Goal: Transaction & Acquisition: Purchase product/service

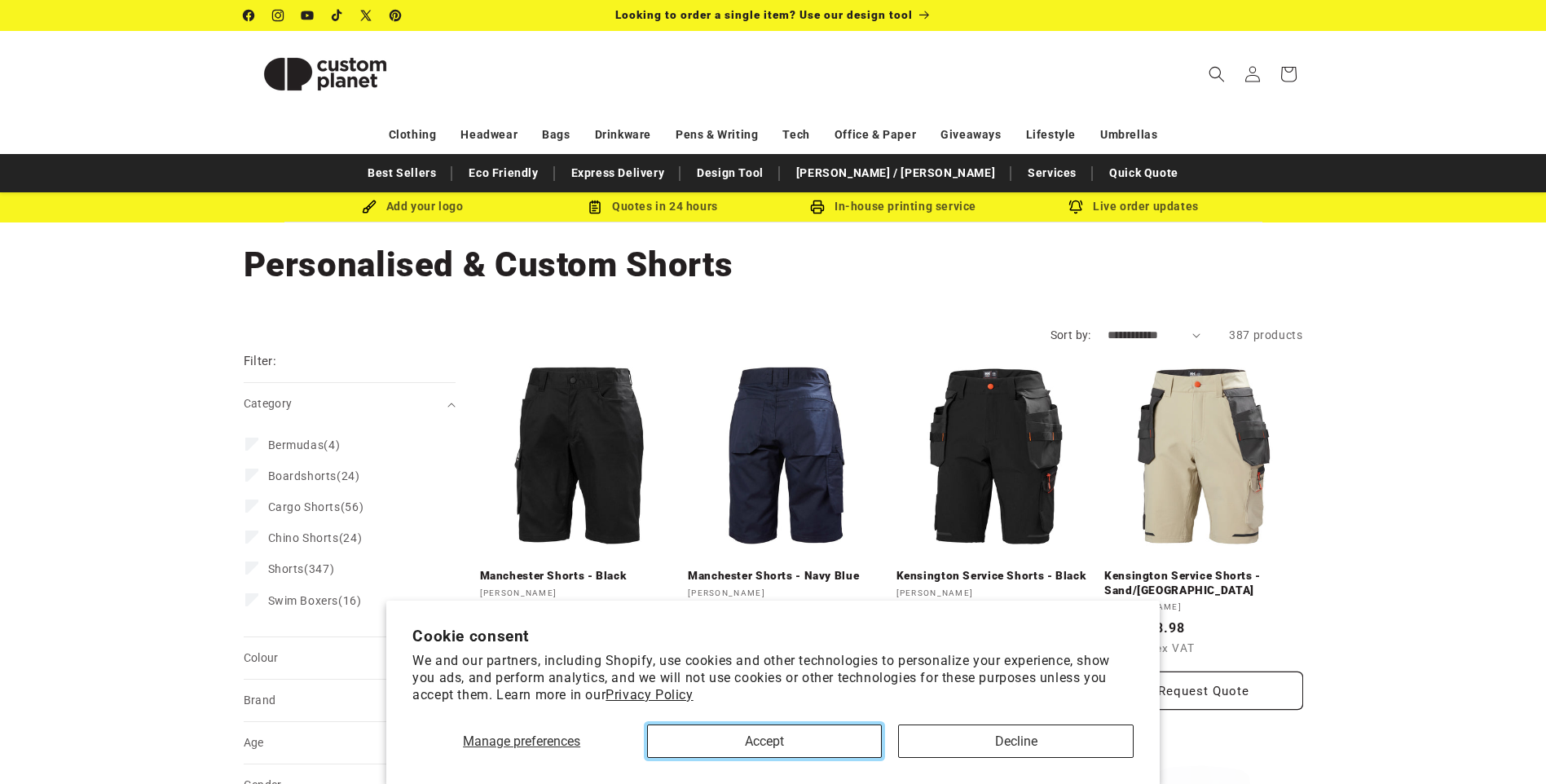
click at [861, 745] on button "Accept" at bounding box center [765, 741] width 235 height 34
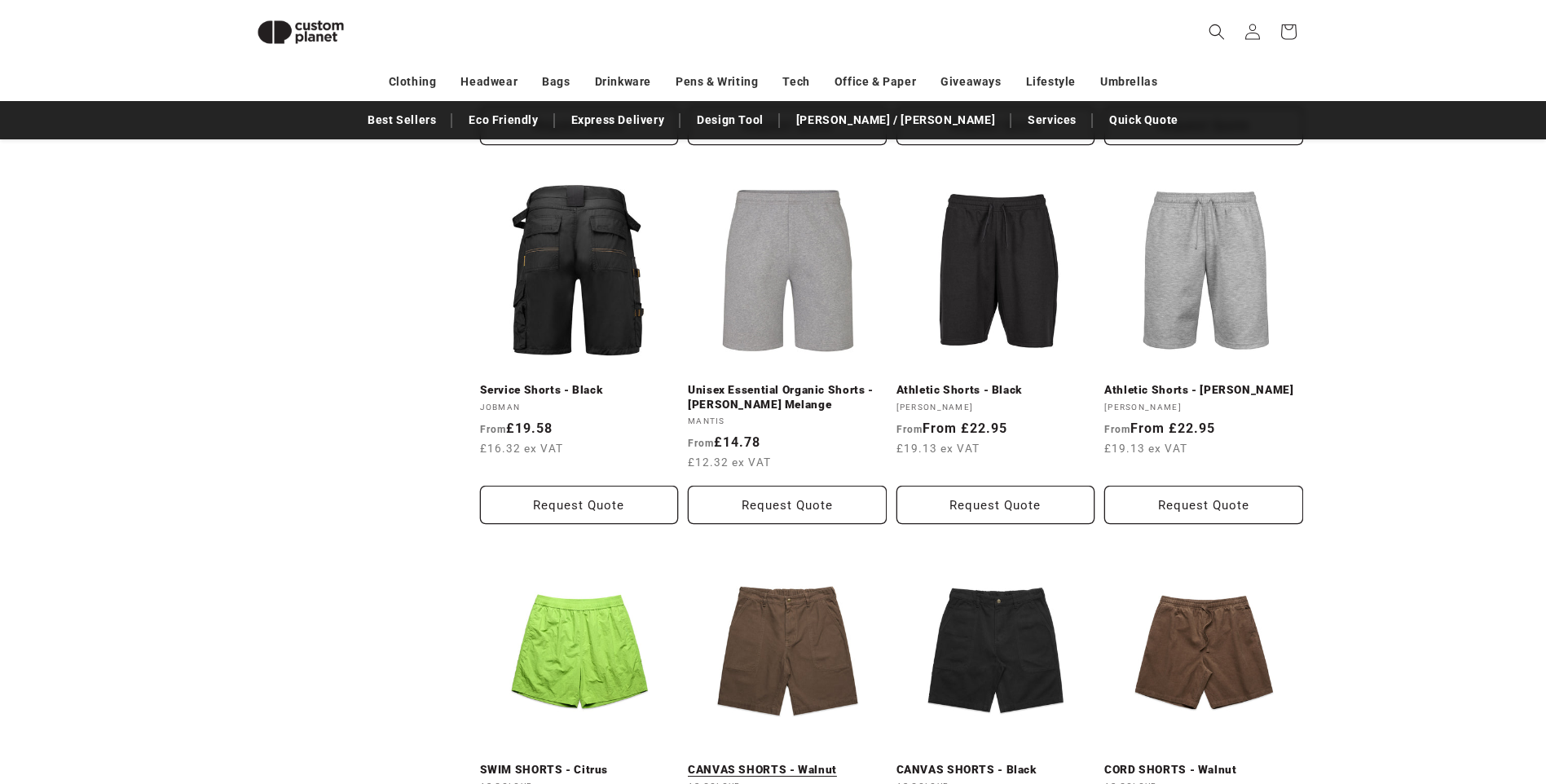
scroll to position [793, 0]
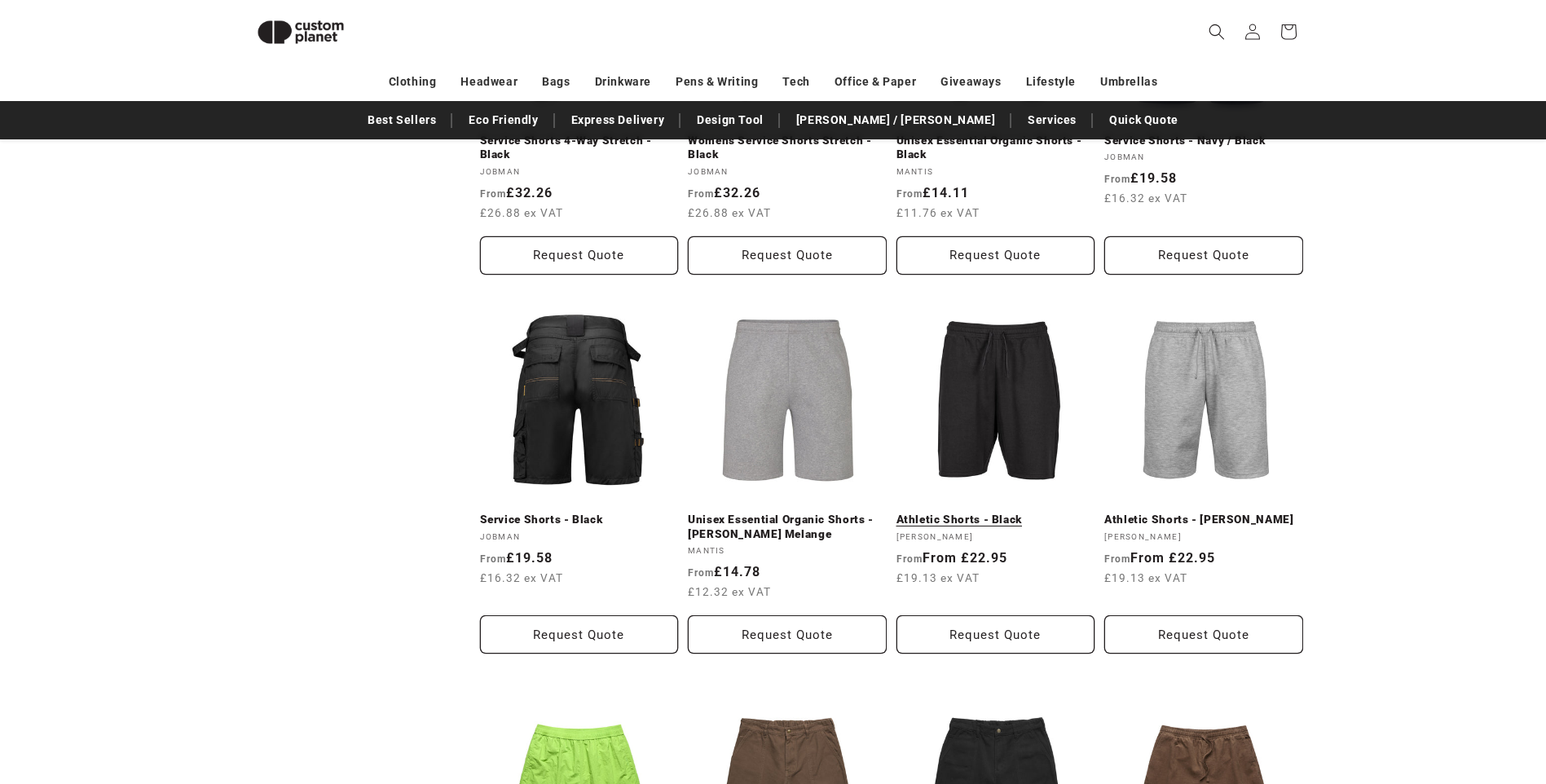
click at [976, 514] on link "Athletic Shorts - Black" at bounding box center [996, 519] width 199 height 14
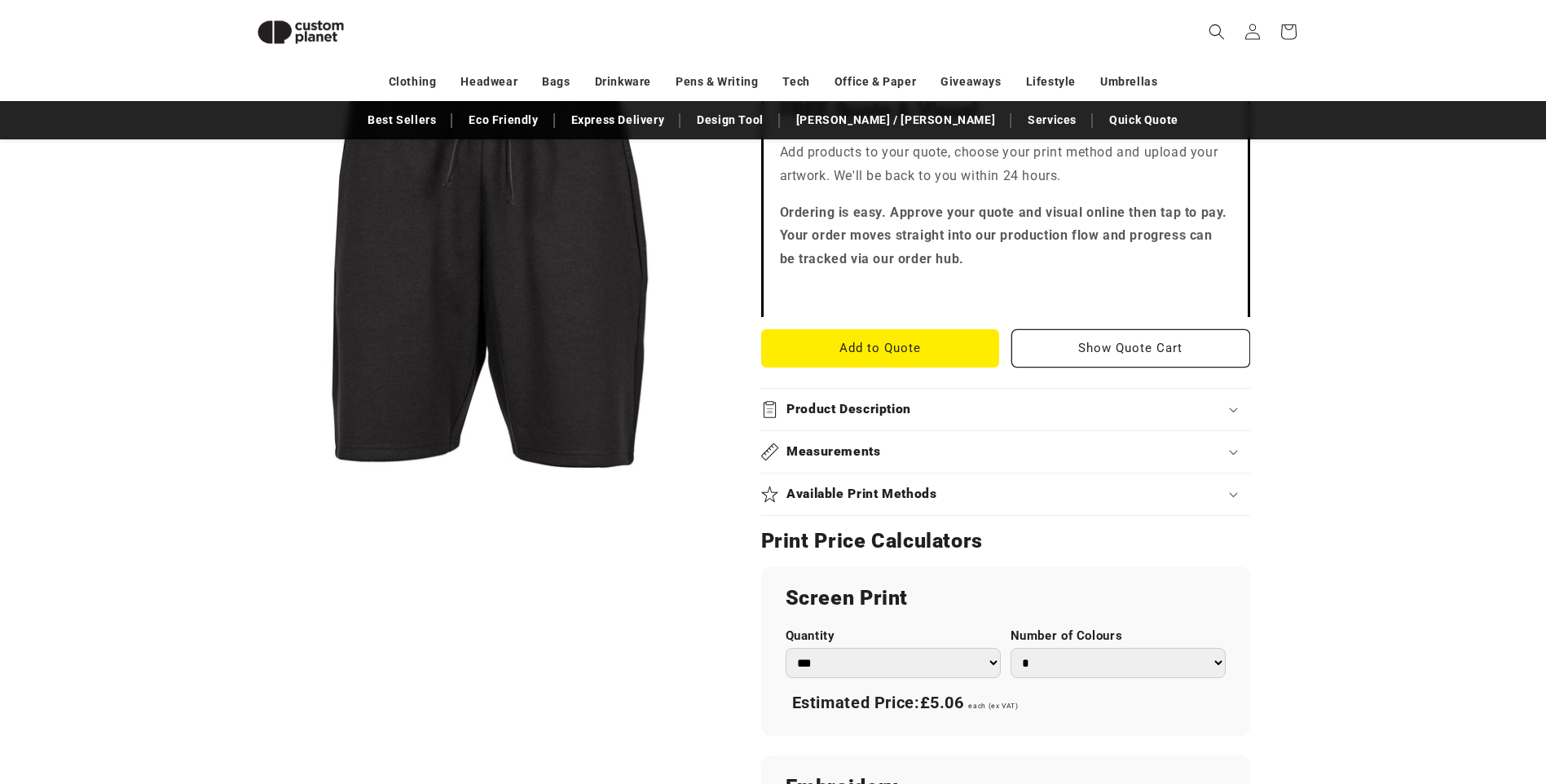
scroll to position [468, 0]
click at [962, 500] on div "Available Print Methods" at bounding box center [1005, 493] width 489 height 17
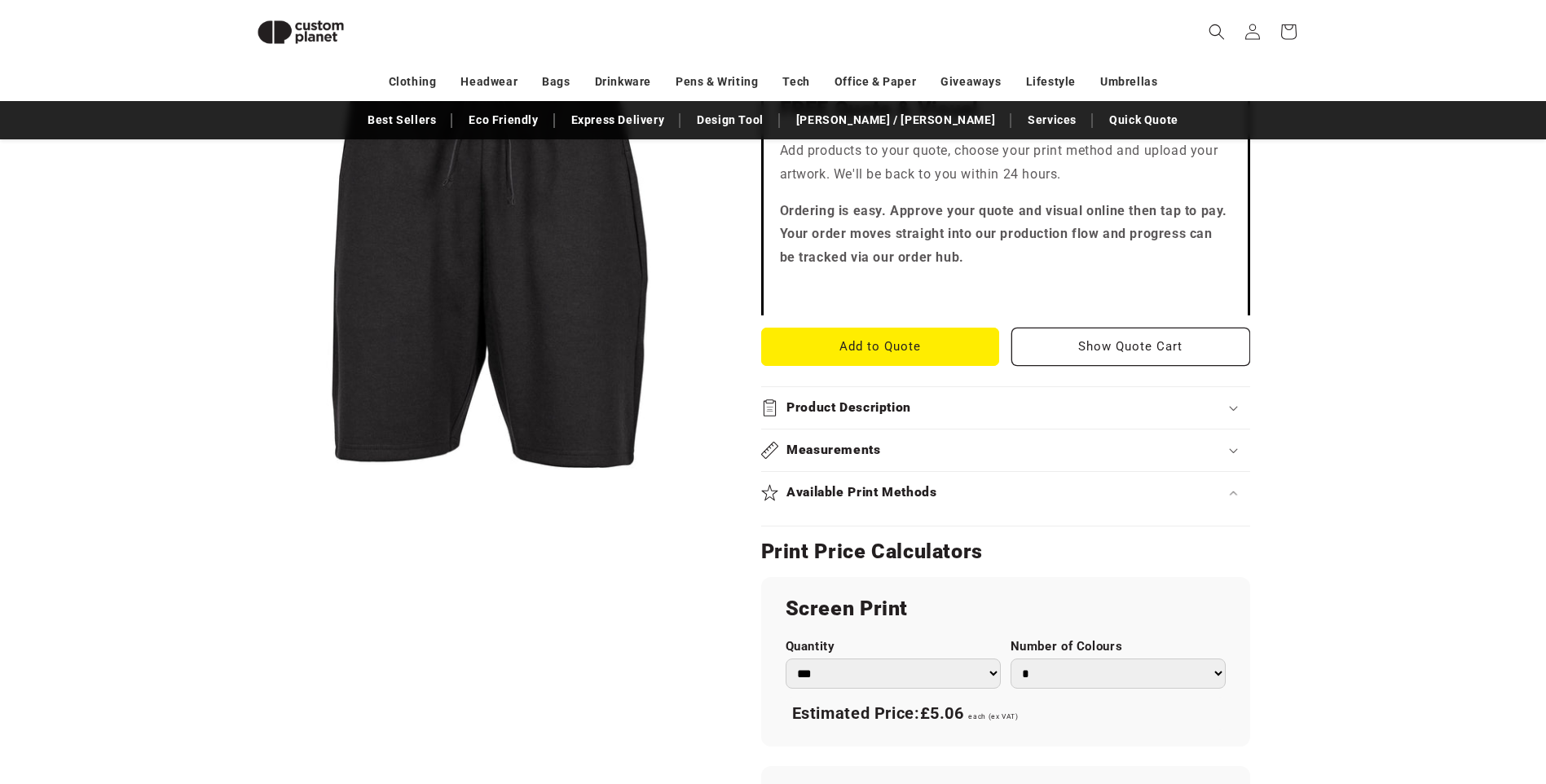
click at [962, 499] on div "Available Print Methods" at bounding box center [1005, 493] width 489 height 17
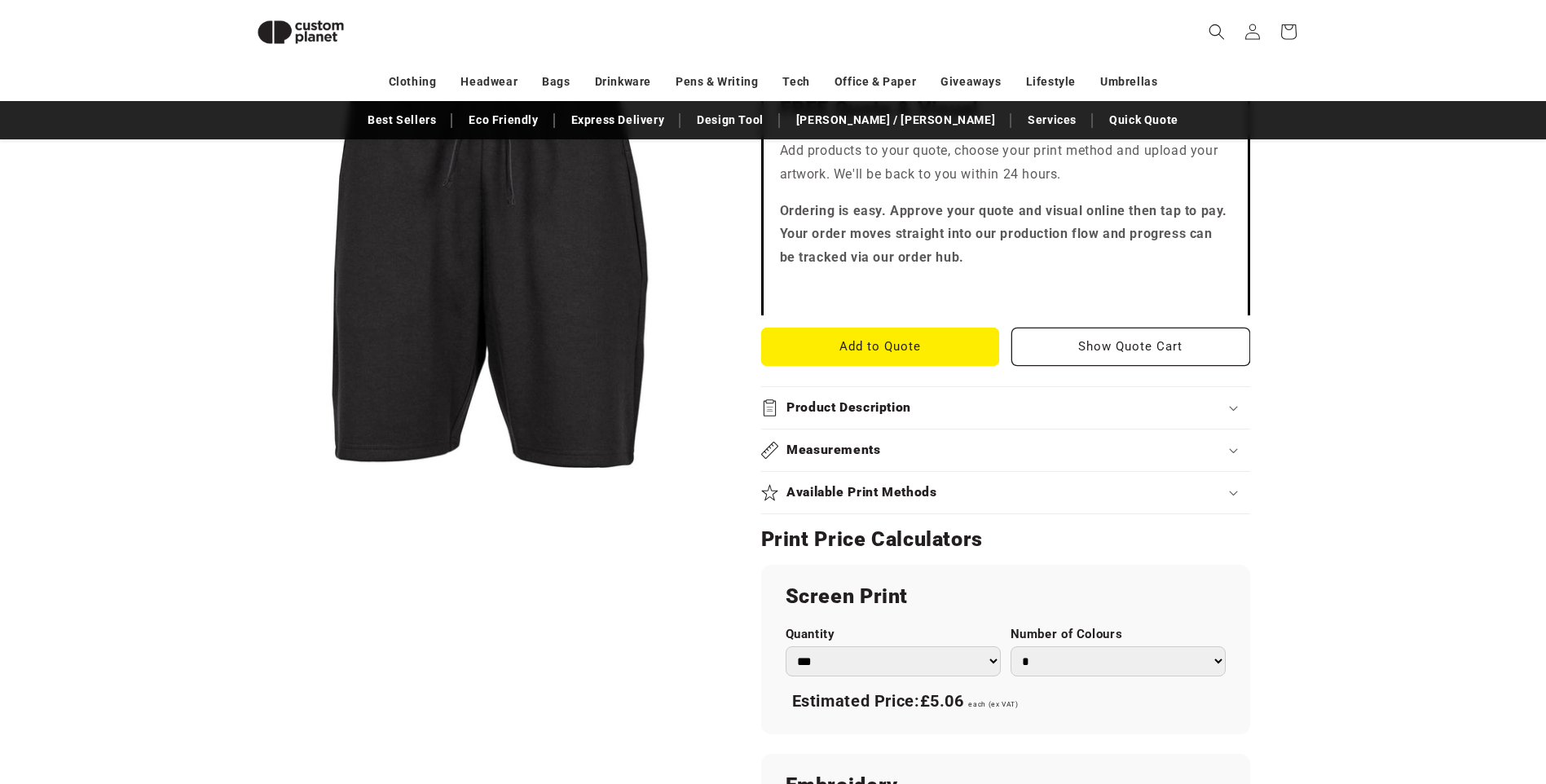
click at [962, 499] on div "Available Print Methods" at bounding box center [1005, 493] width 489 height 17
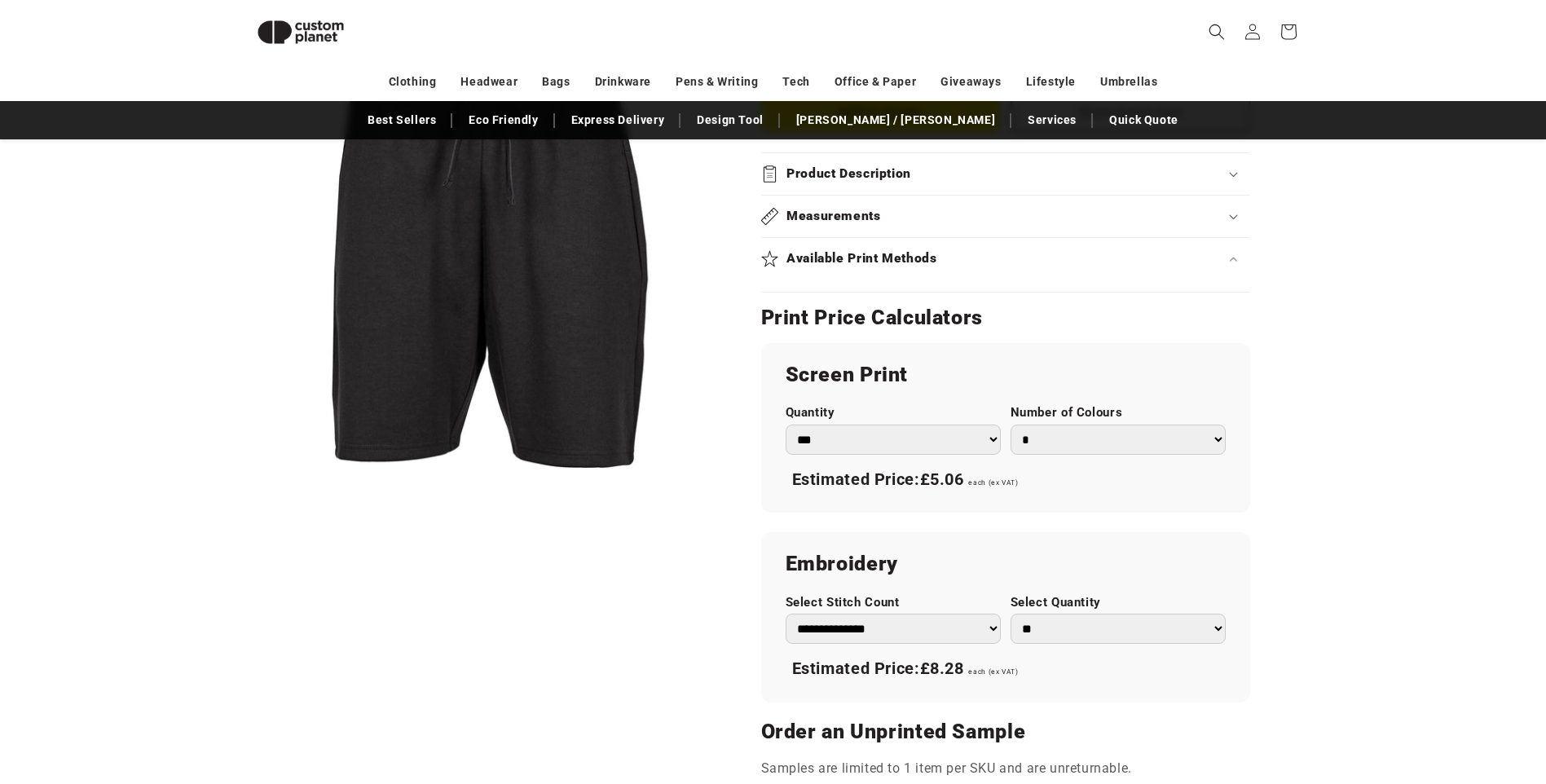
scroll to position [712, 0]
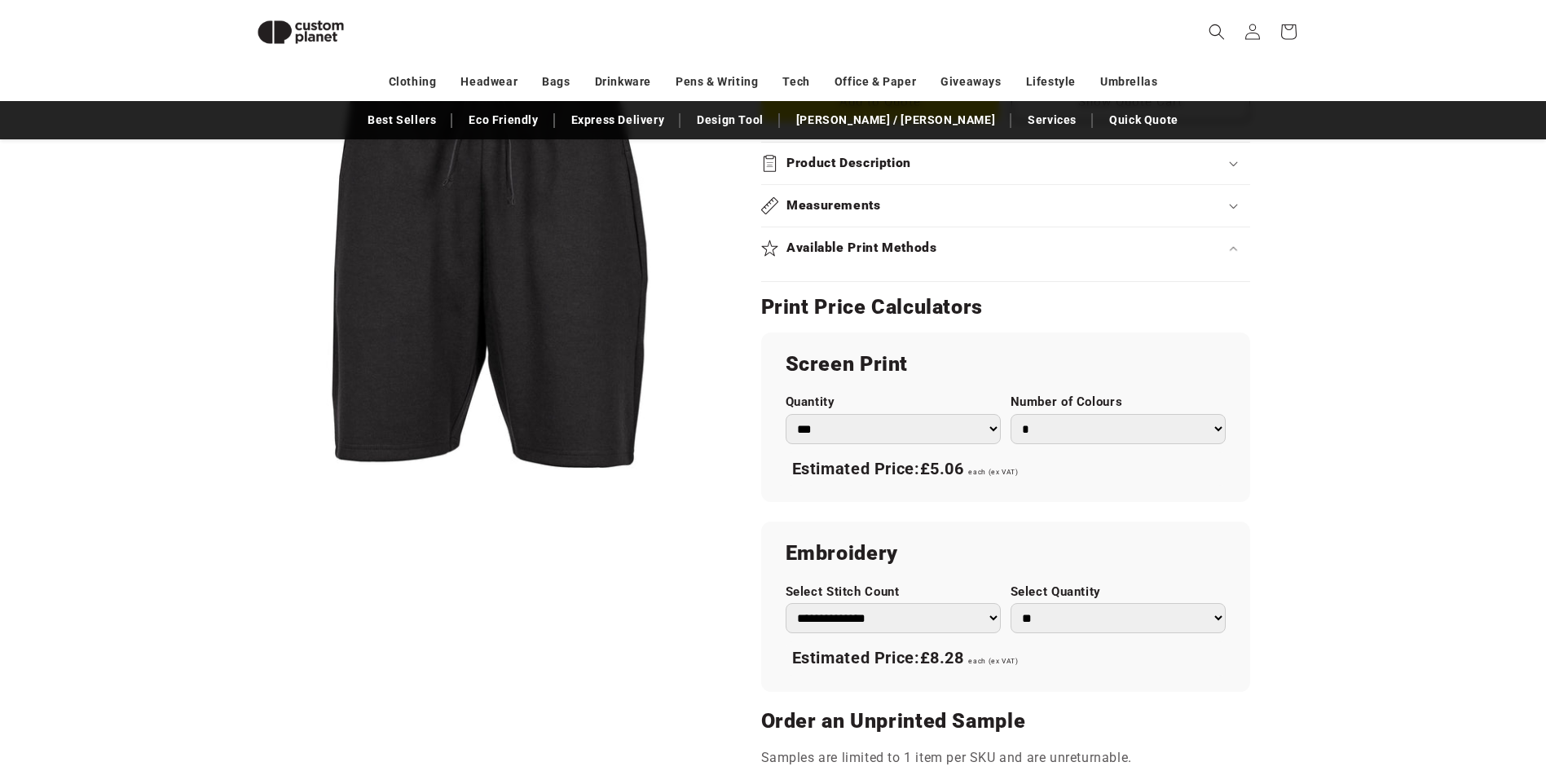
click at [988, 434] on select "*** *** *** **** **** **** ***** *****" at bounding box center [894, 428] width 215 height 30
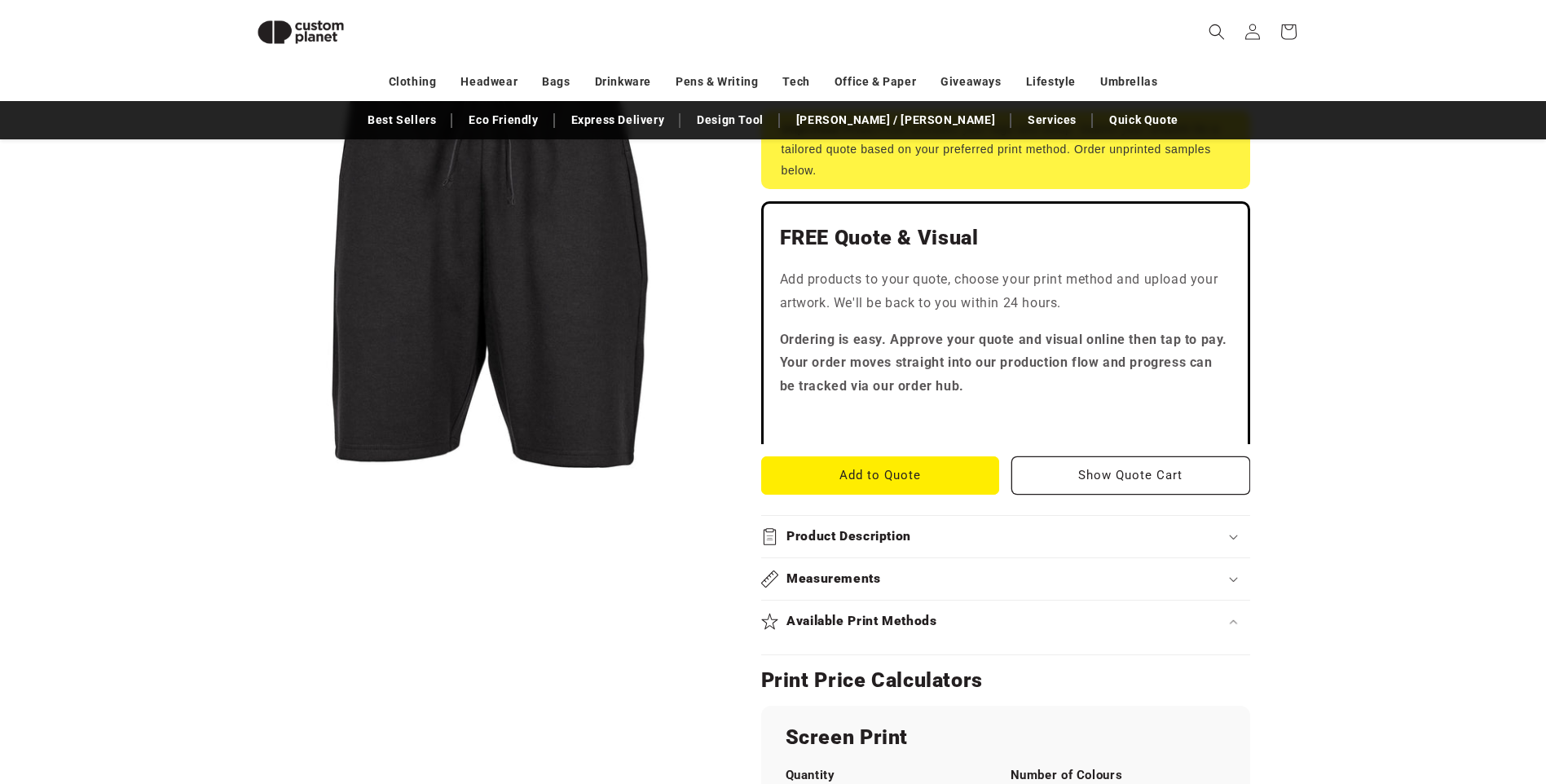
scroll to position [305, 0]
